Goal: Information Seeking & Learning: Learn about a topic

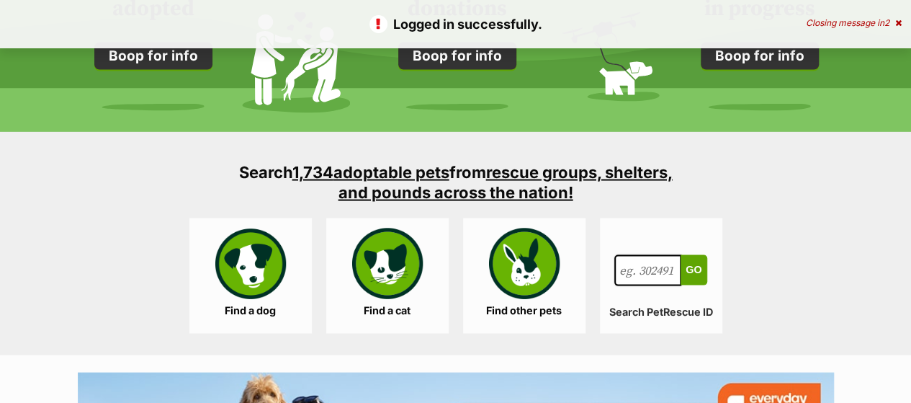
drag, startPoint x: 0, startPoint y: 0, endPoint x: 912, endPoint y: 136, distance: 921.8
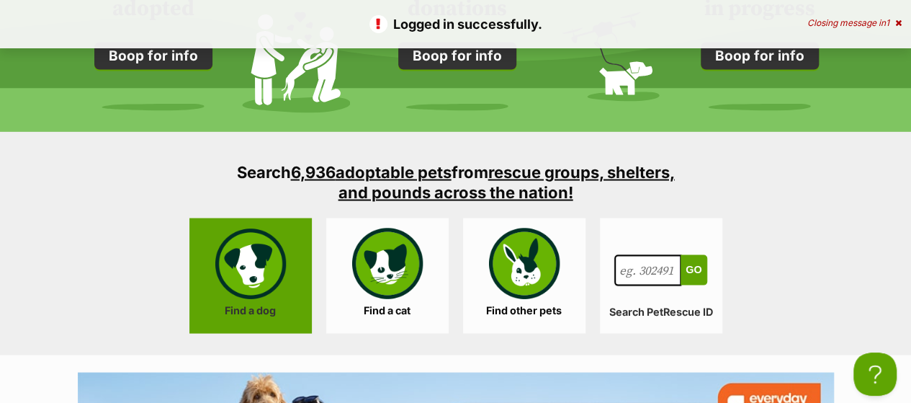
click at [259, 238] on link "Find a dog" at bounding box center [250, 274] width 122 height 115
